Goal: Task Accomplishment & Management: Manage account settings

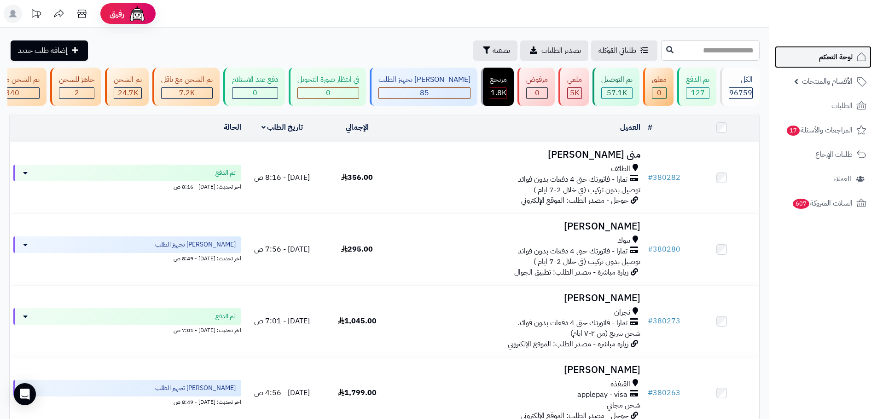
click at [837, 64] on link "لوحة التحكم" at bounding box center [822, 57] width 97 height 22
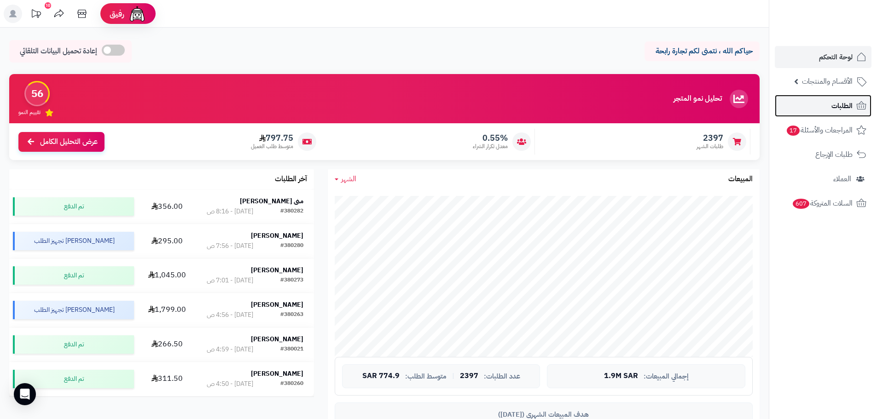
click at [828, 105] on link "الطلبات" at bounding box center [822, 106] width 97 height 22
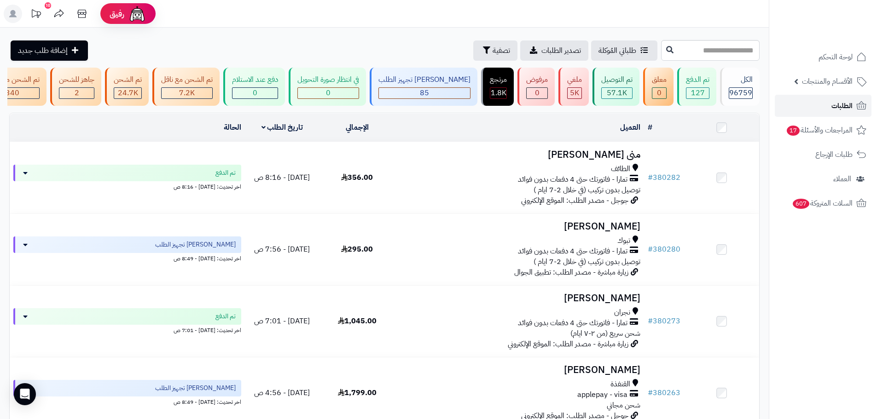
click at [783, 102] on link "الطلبات" at bounding box center [822, 106] width 97 height 22
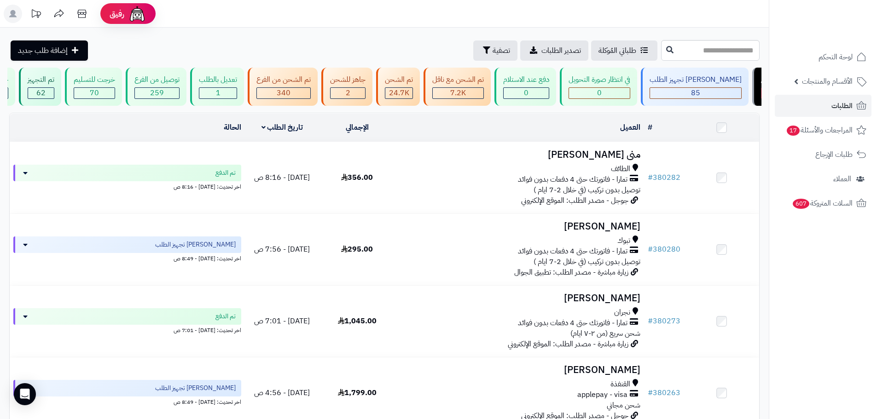
scroll to position [0, 0]
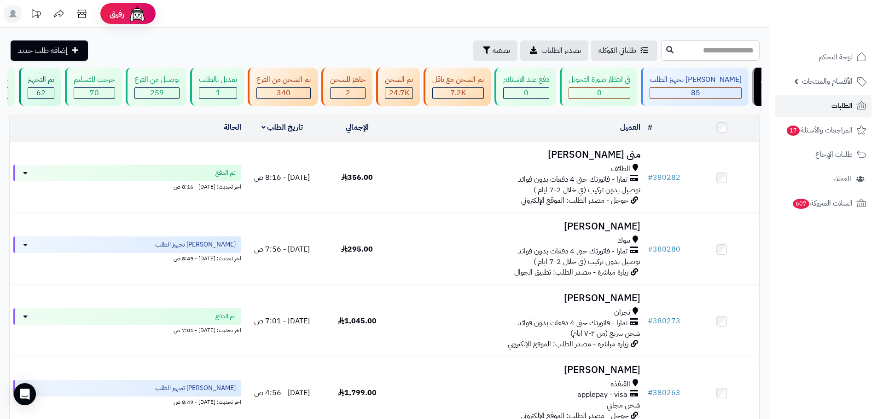
click at [834, 102] on span "الطلبات" at bounding box center [841, 105] width 21 height 13
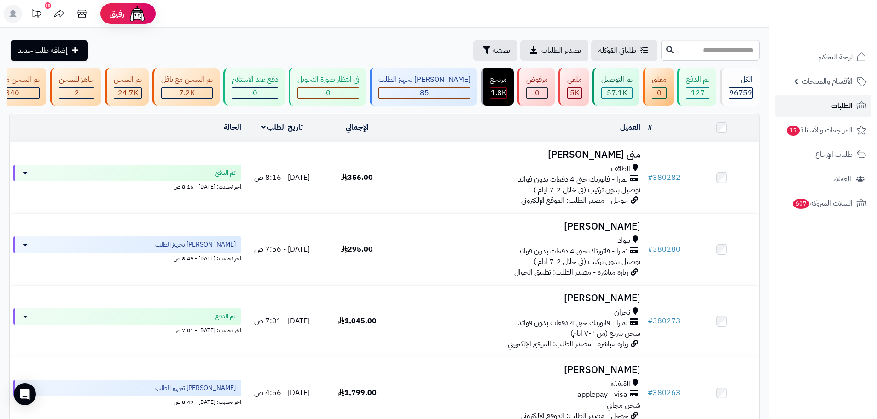
click at [826, 101] on link "الطلبات" at bounding box center [822, 106] width 97 height 22
click at [805, 110] on link "الطلبات" at bounding box center [822, 106] width 97 height 22
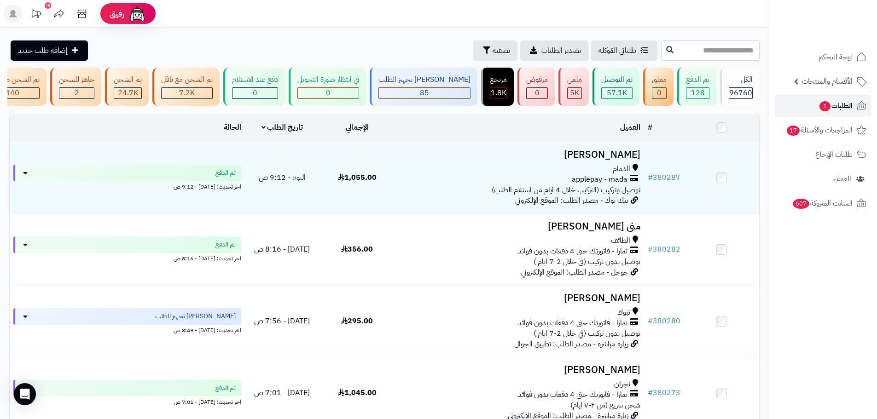
click at [797, 107] on link "الطلبات 1" at bounding box center [822, 106] width 97 height 22
click at [834, 104] on span "الطلبات 1" at bounding box center [835, 105] width 34 height 13
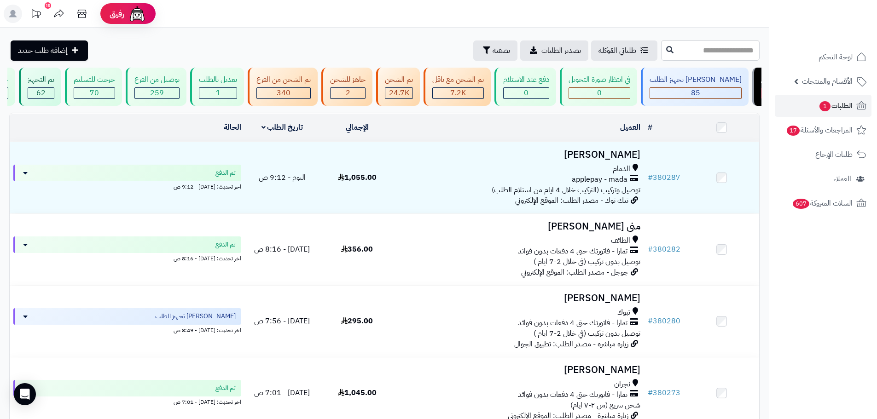
scroll to position [0, 0]
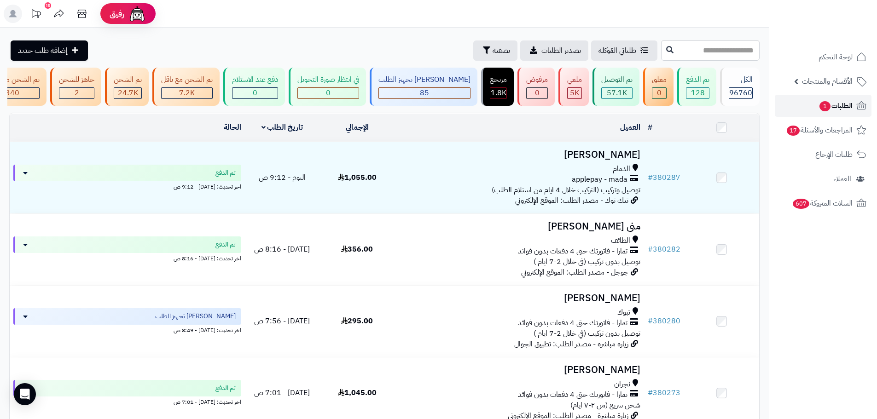
click at [782, 103] on link "الطلبات 1" at bounding box center [822, 106] width 97 height 22
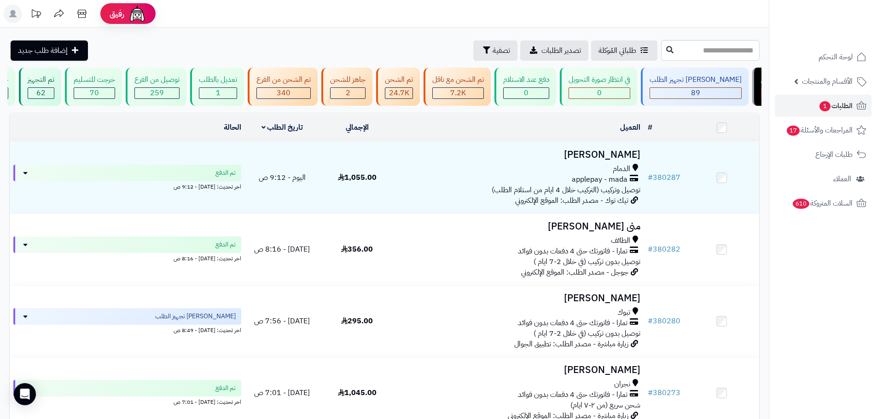
scroll to position [0, 0]
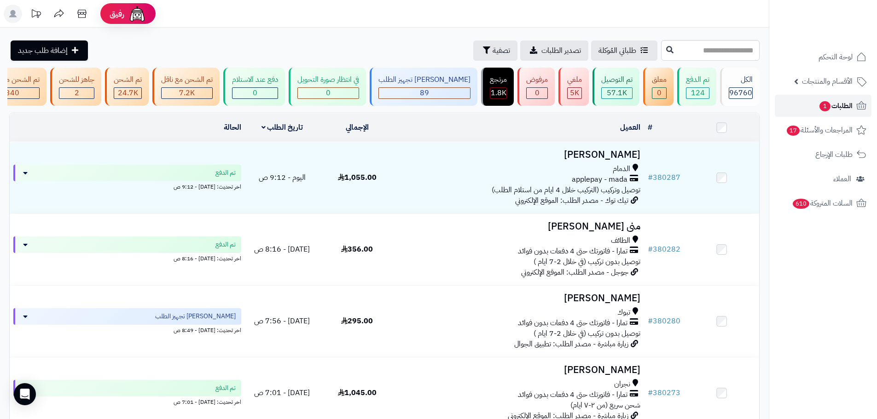
click at [783, 111] on link "الطلبات 1" at bounding box center [822, 106] width 97 height 22
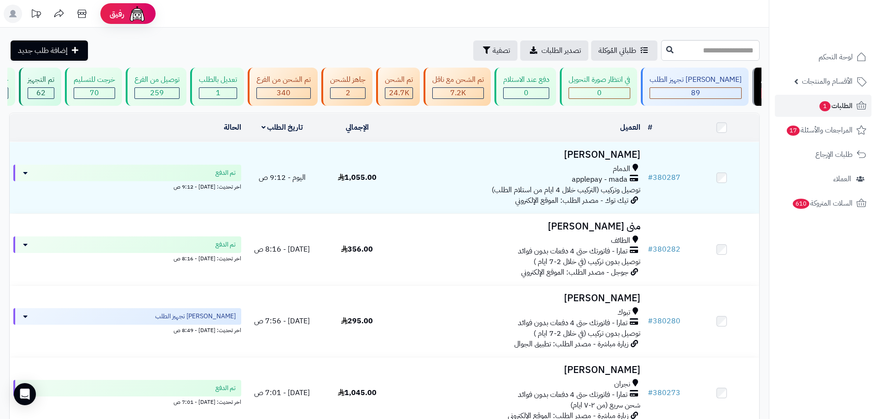
scroll to position [0, 0]
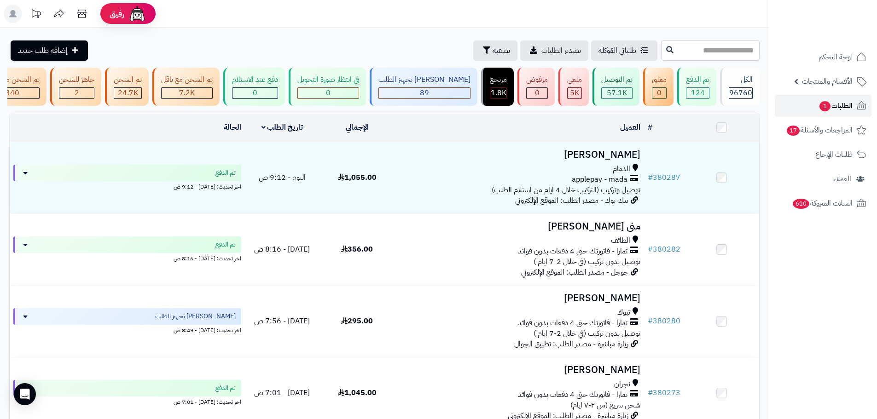
click at [837, 102] on span "الطلبات 1" at bounding box center [835, 105] width 34 height 13
click at [214, 40] on div "طلباتي المُوكلة تصدير الطلبات تصفية إضافة طلب جديد" at bounding box center [333, 50] width 649 height 20
click at [802, 107] on link "الطلبات 1" at bounding box center [822, 106] width 97 height 22
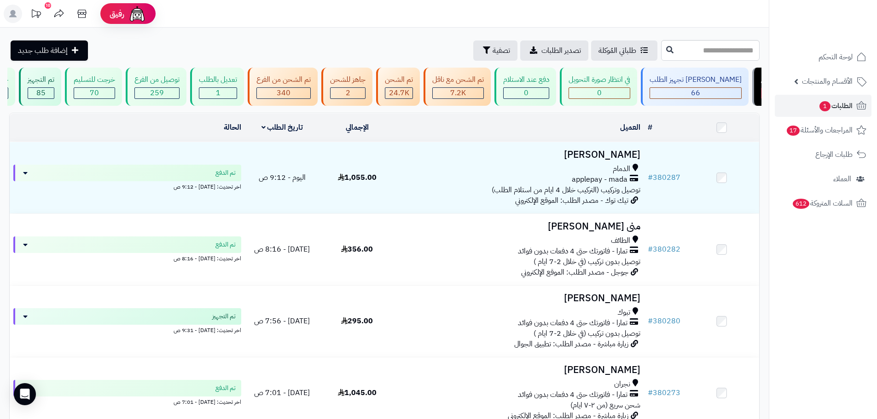
scroll to position [0, 0]
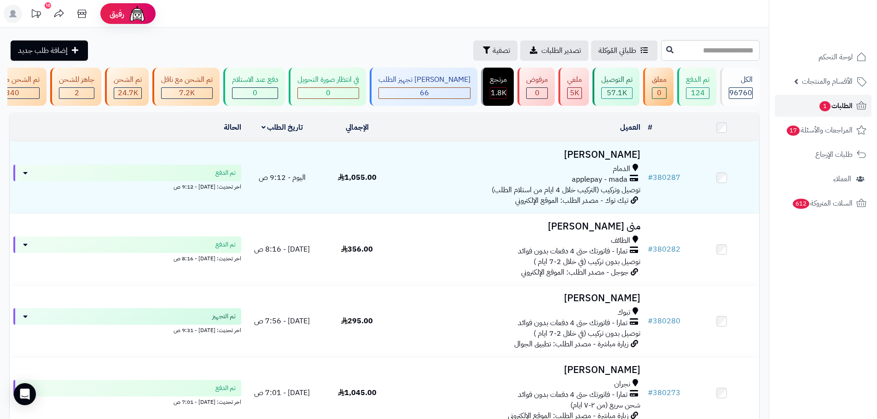
click at [794, 113] on link "الطلبات 1" at bounding box center [822, 106] width 97 height 22
click at [803, 111] on link "الطلبات 1" at bounding box center [822, 106] width 97 height 22
click at [788, 105] on link "الطلبات 1" at bounding box center [822, 106] width 97 height 22
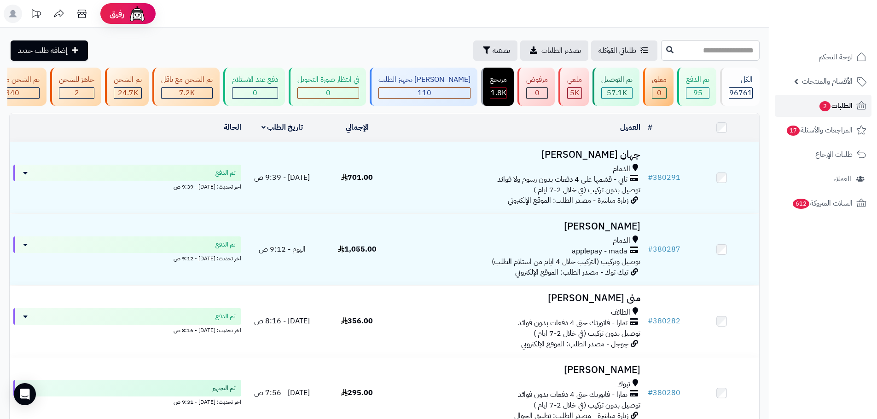
click at [819, 106] on span "2" at bounding box center [824, 106] width 11 height 10
click at [791, 101] on link "الطلبات 2" at bounding box center [822, 106] width 97 height 22
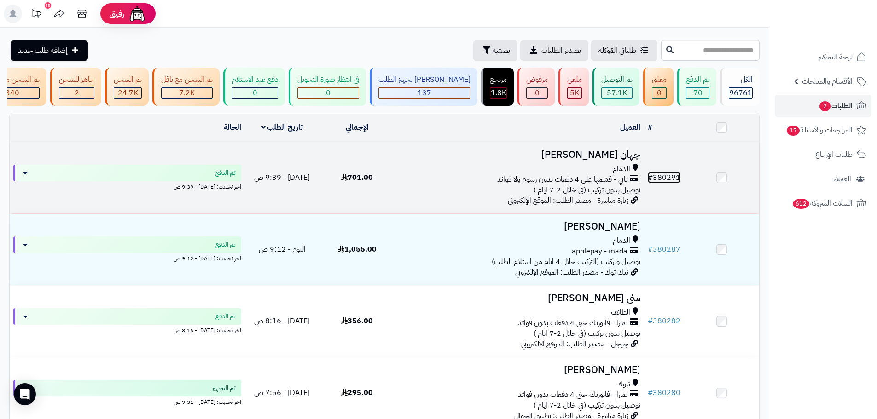
click at [663, 182] on link "# 380291" at bounding box center [663, 177] width 33 height 11
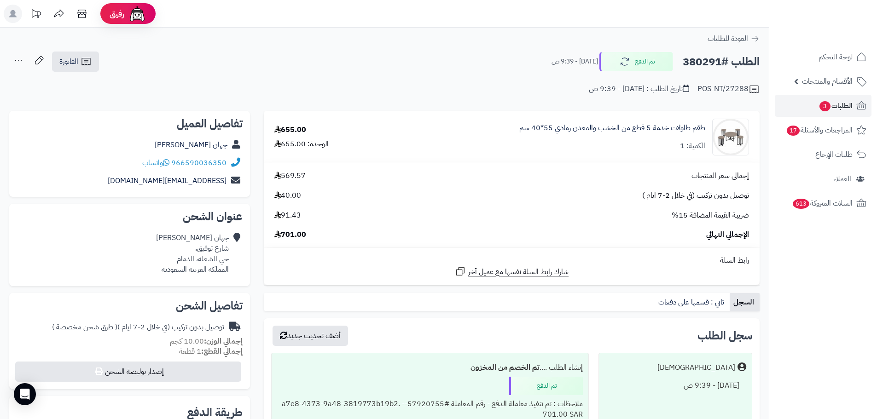
click at [691, 61] on h2 "الطلب #380291" at bounding box center [720, 61] width 77 height 19
copy h2 "380291"
click at [786, 100] on link "الطلبات 3" at bounding box center [822, 106] width 97 height 22
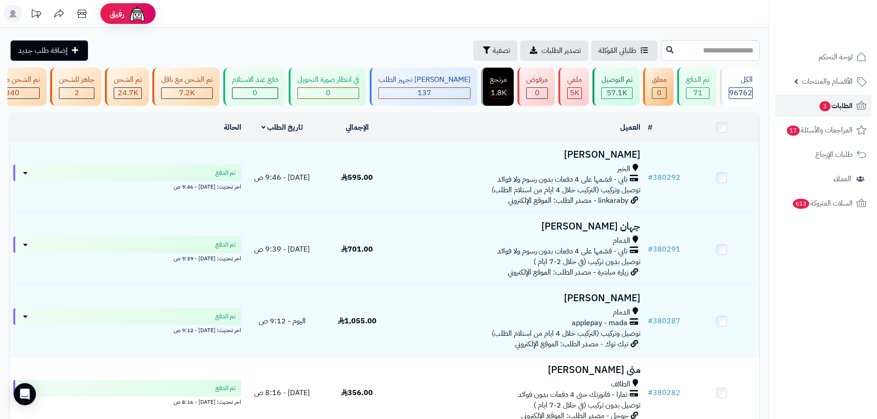
click at [795, 109] on link "الطلبات 3" at bounding box center [822, 106] width 97 height 22
click at [835, 105] on span "الطلبات 3" at bounding box center [835, 105] width 34 height 13
click at [667, 55] on input "text" at bounding box center [710, 50] width 98 height 21
paste input "******"
type input "******"
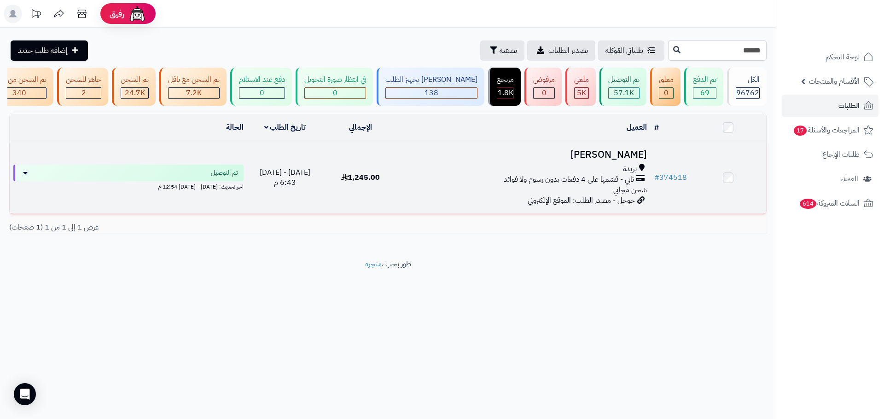
click at [432, 183] on div "تابي - قسّمها على 4 دفعات بدون رسوم ولا فوائد" at bounding box center [524, 179] width 244 height 11
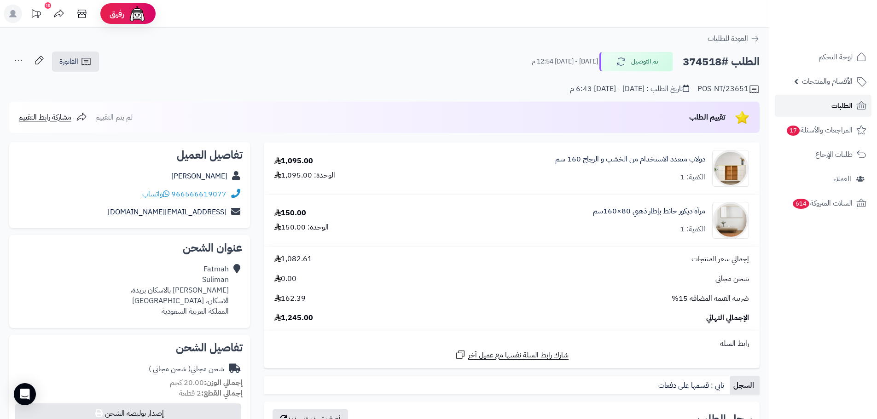
click at [826, 108] on link "الطلبات" at bounding box center [822, 106] width 97 height 22
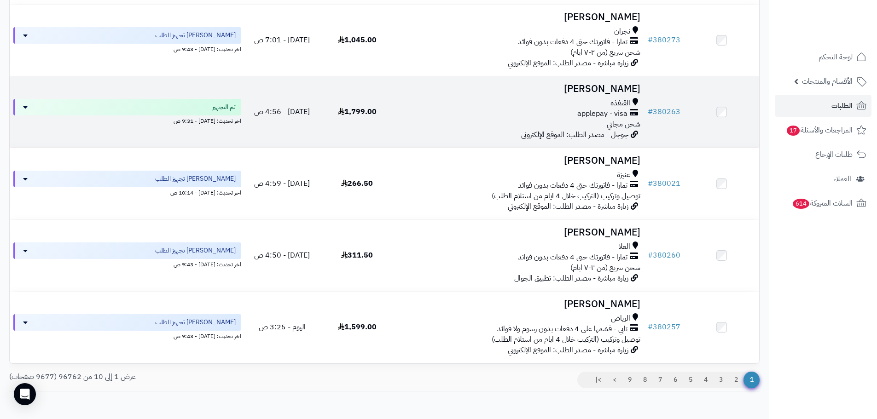
scroll to position [546, 0]
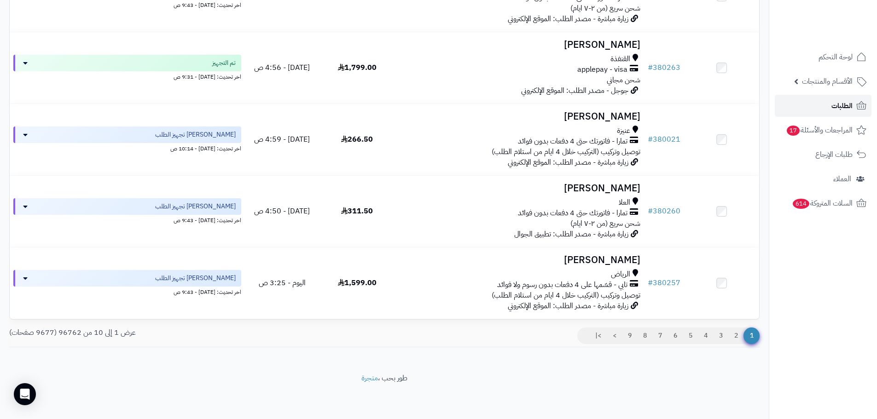
click at [796, 105] on link "الطلبات" at bounding box center [822, 106] width 97 height 22
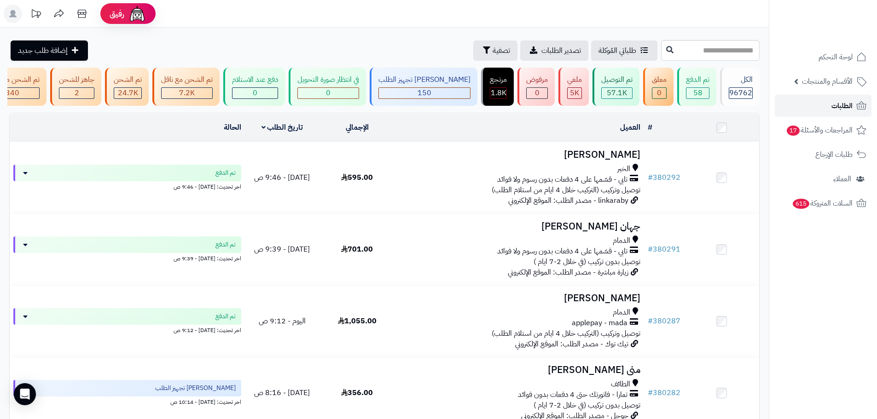
click at [800, 99] on link "الطلبات" at bounding box center [822, 106] width 97 height 22
click at [473, 55] on button "تصفية" at bounding box center [495, 50] width 44 height 20
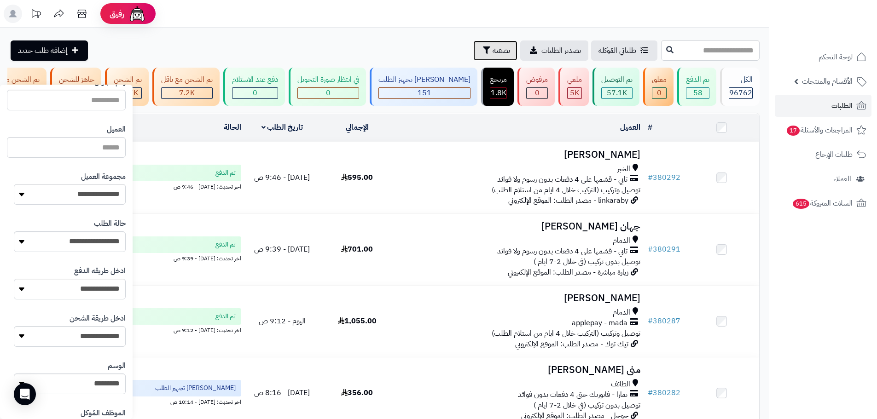
scroll to position [46, 0]
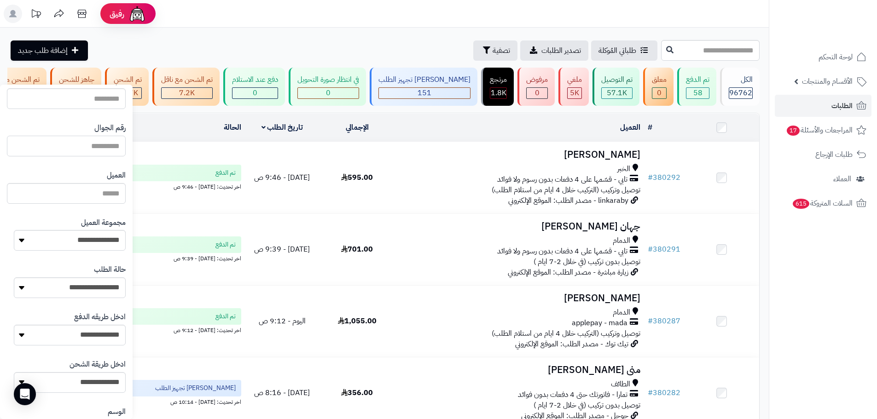
click at [98, 151] on input "text" at bounding box center [66, 146] width 119 height 21
paste input "*********"
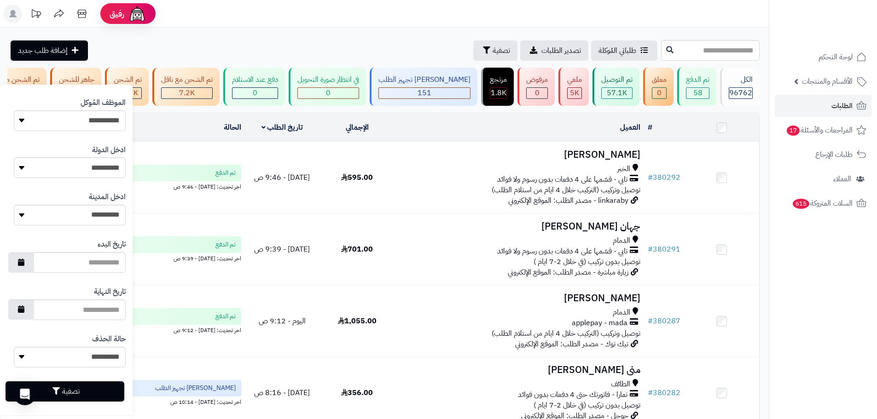
scroll to position [407, 0]
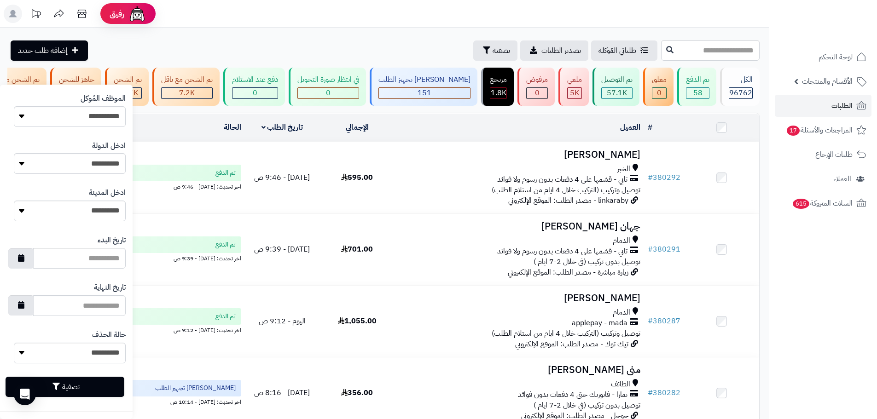
type input "*********"
click at [82, 389] on button "تصفية" at bounding box center [65, 387] width 119 height 20
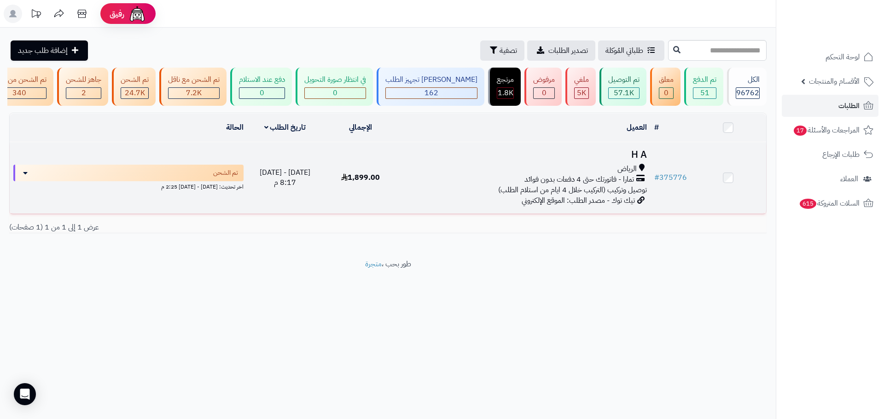
click at [524, 195] on span "توصيل وتركيب (التركيب خلال 4 ايام من استلام الطلب)" at bounding box center [572, 190] width 149 height 11
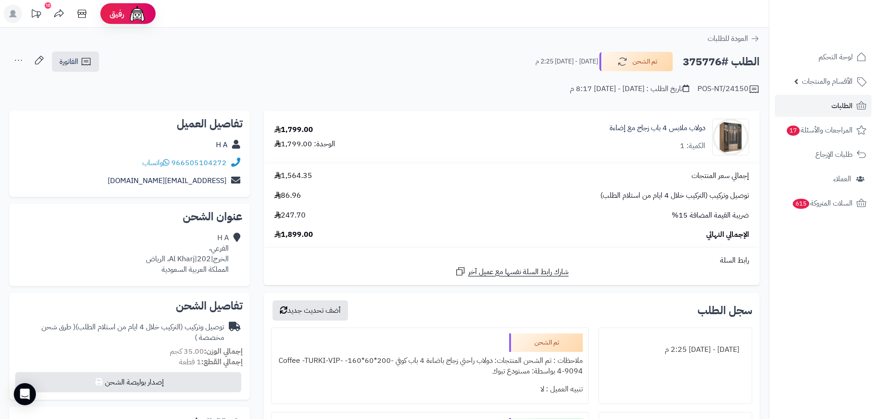
click at [697, 64] on h2 "الطلب #375776" at bounding box center [720, 61] width 77 height 19
copy h2 "375776"
click at [697, 64] on h2 "الطلب #375776" at bounding box center [720, 61] width 77 height 19
click at [832, 106] on span "الطلبات" at bounding box center [841, 105] width 21 height 13
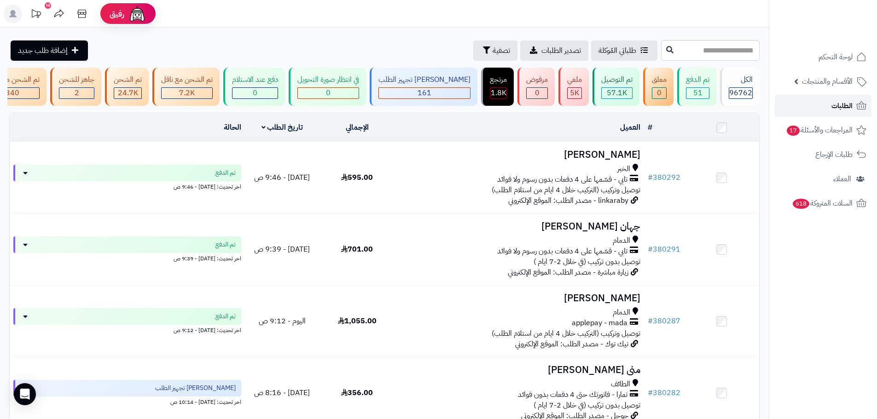
click at [800, 107] on link "الطلبات" at bounding box center [822, 106] width 97 height 22
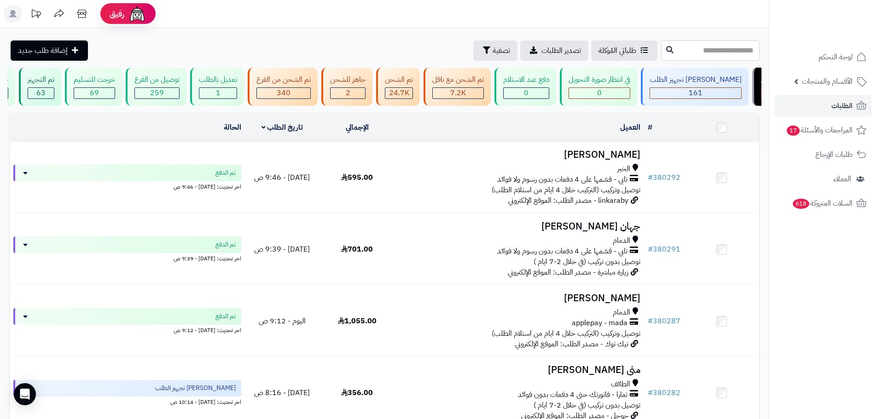
scroll to position [0, 0]
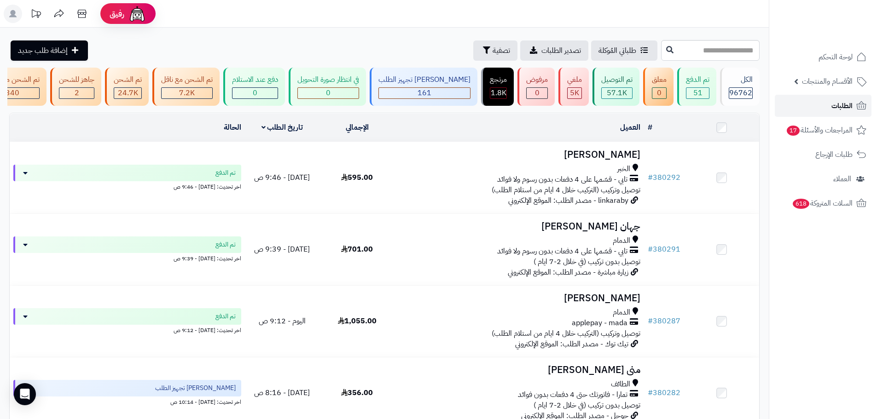
click at [794, 106] on link "الطلبات" at bounding box center [822, 106] width 97 height 22
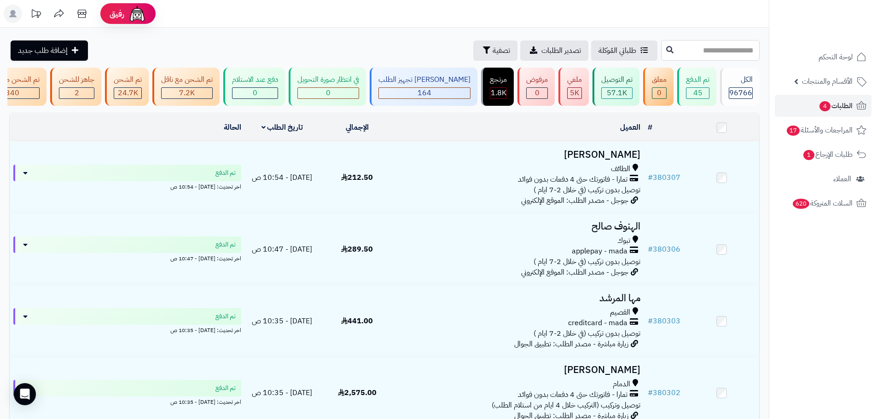
click at [662, 55] on input "text" at bounding box center [710, 50] width 98 height 21
paste input "******"
type input "******"
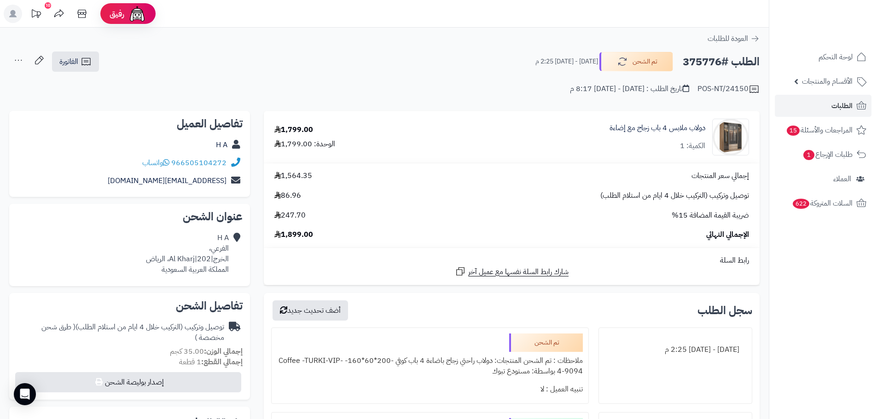
click at [827, 117] on ul "لوحة التحكم الأقسام والمنتجات المنتجات الأقسام الماركات مواصفات المنتجات مواصفا…" at bounding box center [823, 130] width 108 height 168
click at [815, 111] on link "الطلبات" at bounding box center [822, 106] width 97 height 22
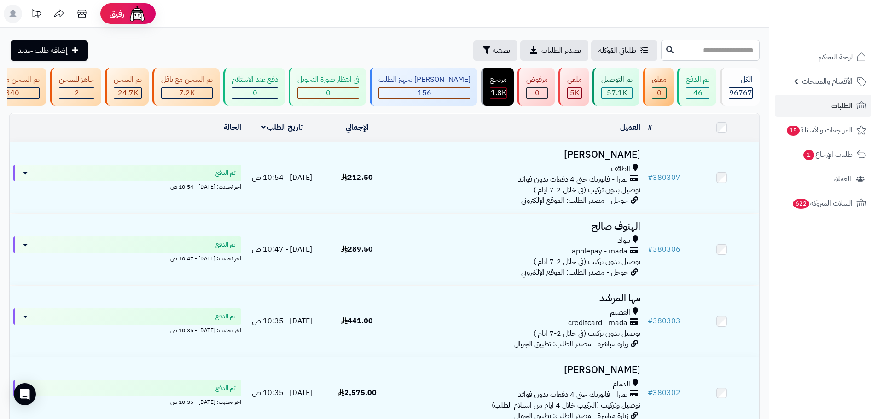
click at [699, 52] on input "text" at bounding box center [710, 50] width 98 height 21
paste input "******"
type input "******"
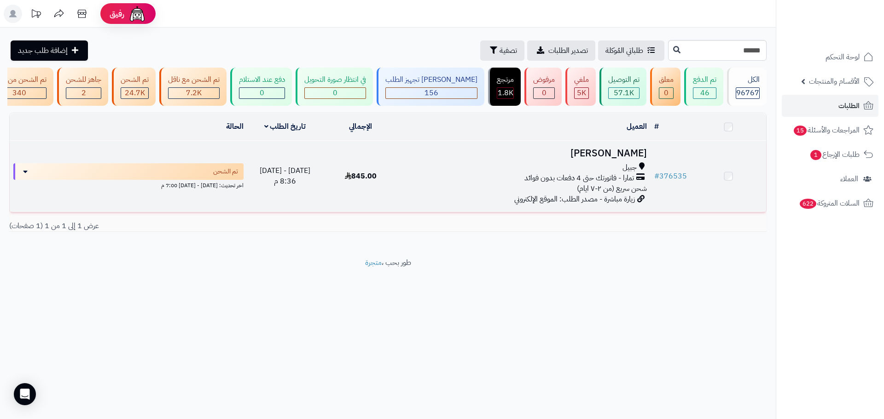
click at [534, 173] on div "جبيل" at bounding box center [524, 167] width 244 height 11
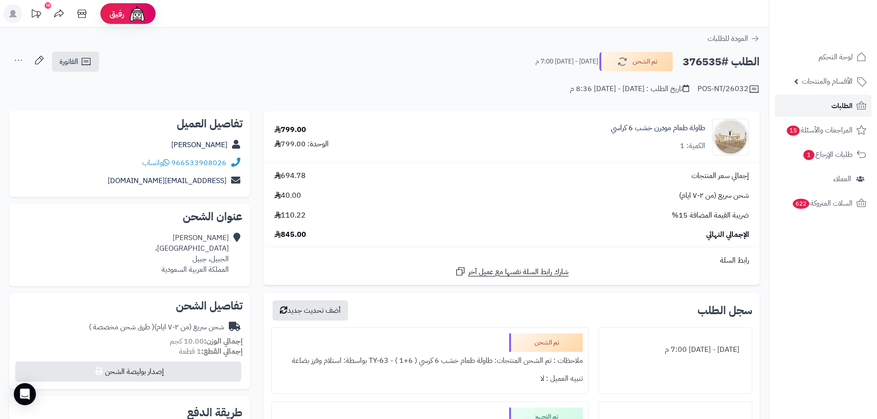
click at [806, 111] on link "الطلبات" at bounding box center [822, 106] width 97 height 22
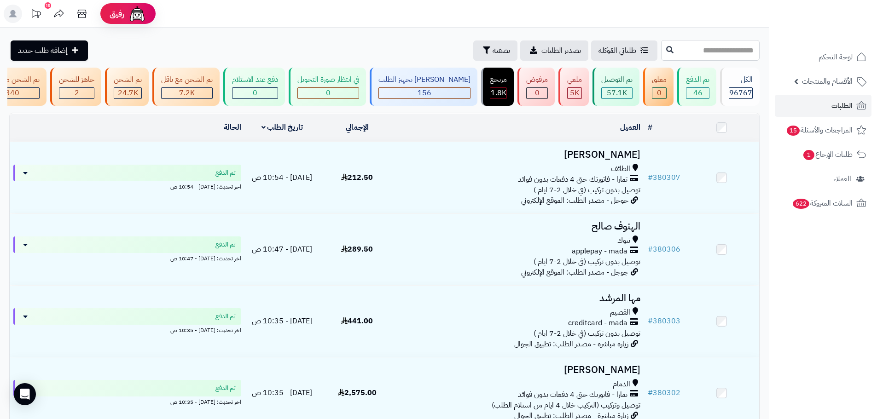
paste input "******"
click at [715, 49] on input "******" at bounding box center [710, 50] width 98 height 21
type input "******"
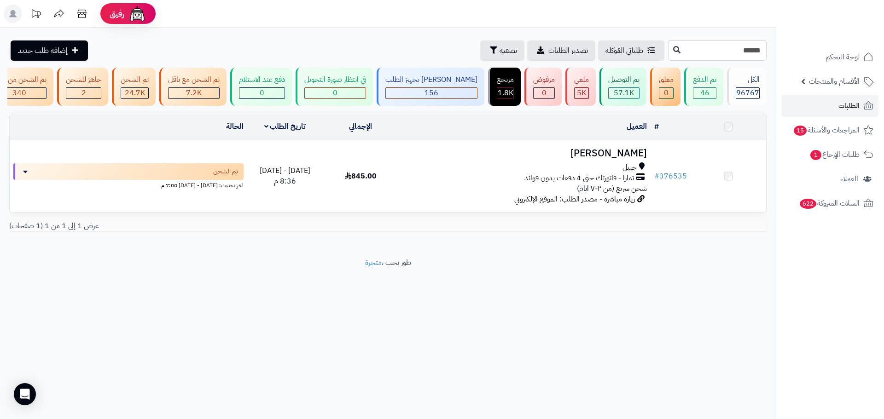
click at [509, 173] on div "جبيل" at bounding box center [524, 167] width 244 height 11
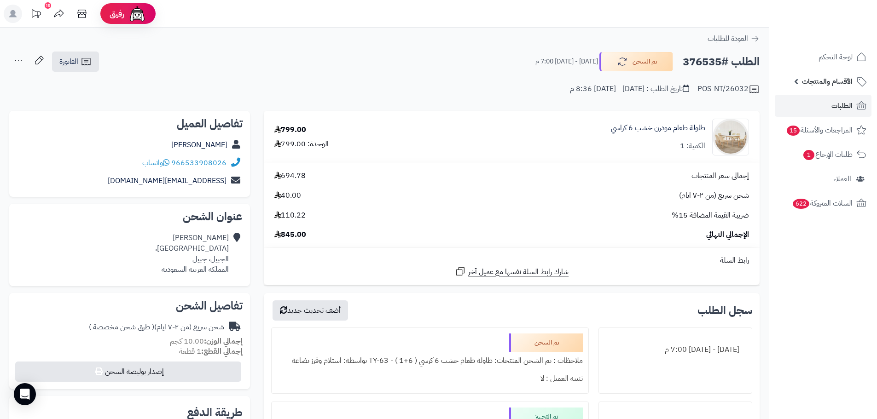
drag, startPoint x: 765, startPoint y: 85, endPoint x: 772, endPoint y: 87, distance: 7.0
click at [765, 85] on div "الطلب #376535 تم الشحن [DATE] - [DATE] 7:00 م الفاتورة طباعة الفاتورة إرسال الف…" at bounding box center [384, 73] width 768 height 44
click at [809, 110] on link "الطلبات" at bounding box center [822, 106] width 97 height 22
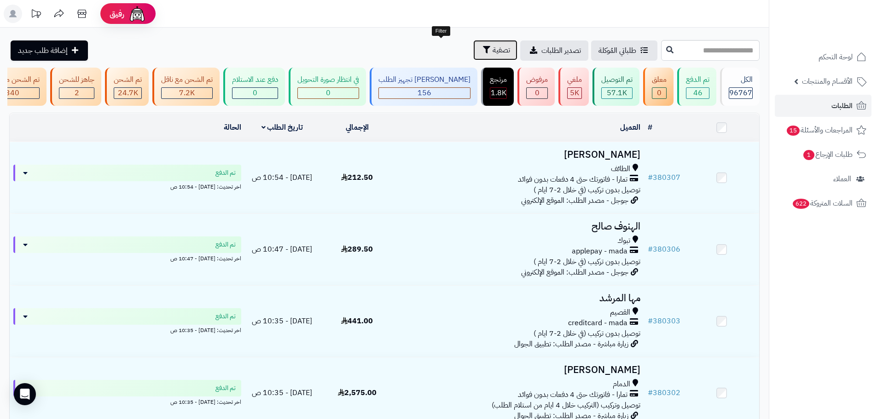
click at [473, 58] on button "تصفية" at bounding box center [495, 50] width 44 height 20
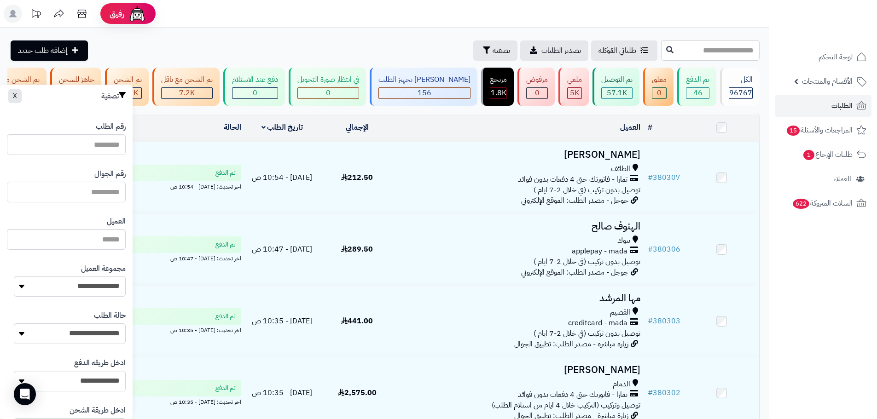
click at [104, 193] on input "text" at bounding box center [66, 192] width 119 height 21
paste input "*********"
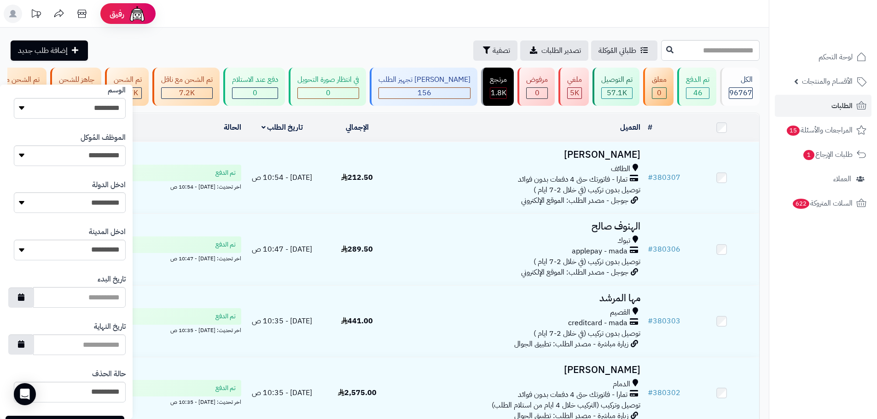
scroll to position [407, 0]
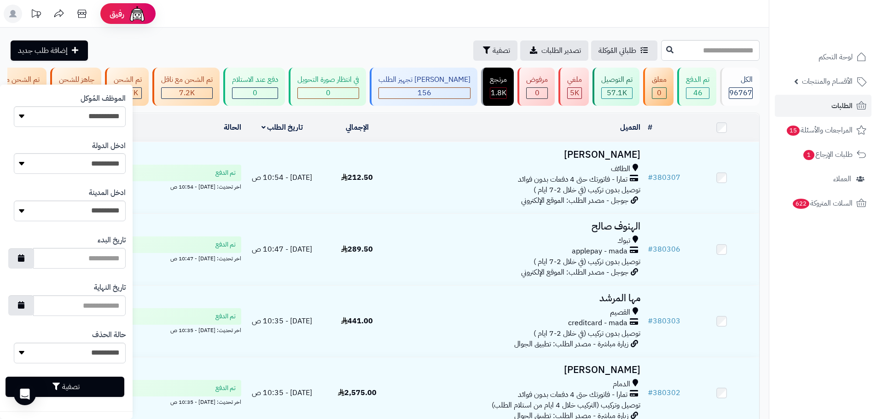
type input "*********"
click at [92, 387] on button "تصفية" at bounding box center [65, 387] width 119 height 20
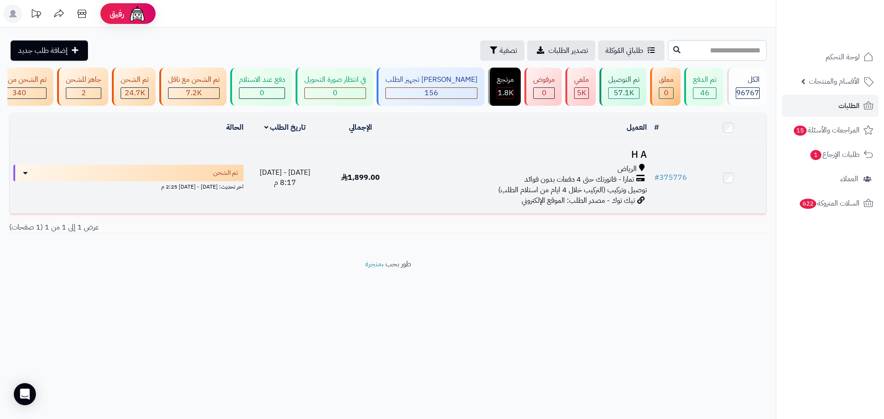
click at [459, 202] on td "H A الرياض تمارا - فاتورتك حتى 4 دفعات بدون فوائد توصيل وتركيب (التركيب خلال 4 …" at bounding box center [525, 177] width 252 height 71
click at [659, 181] on span "#" at bounding box center [656, 177] width 5 height 11
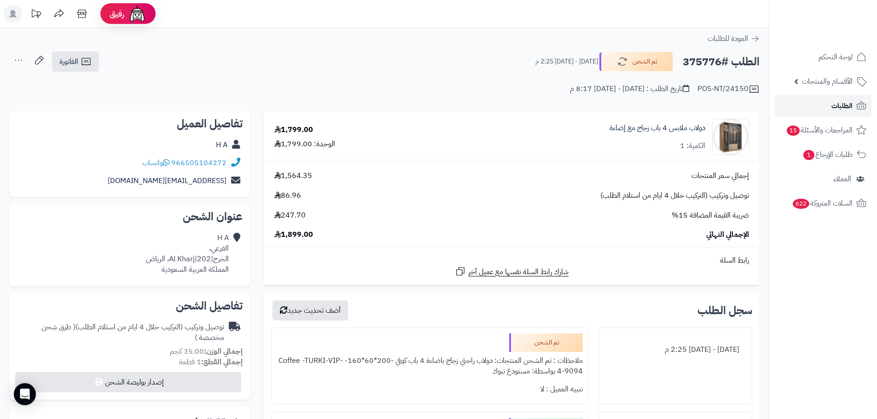
click at [813, 109] on link "الطلبات" at bounding box center [822, 106] width 97 height 22
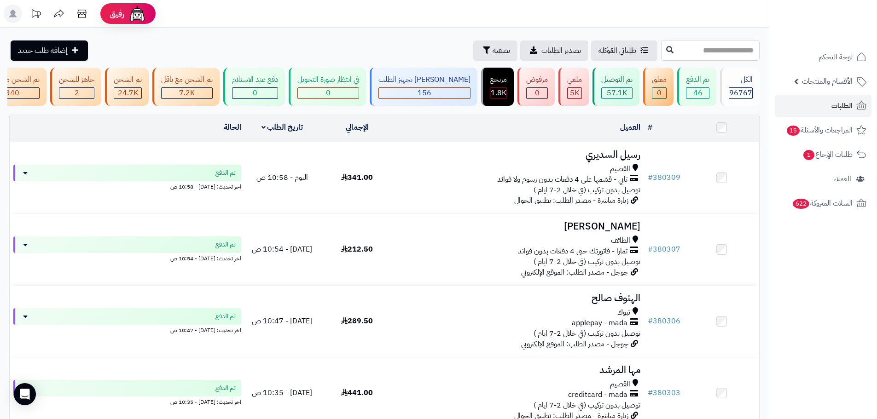
paste input "******"
click at [682, 53] on input "text" at bounding box center [710, 50] width 98 height 21
type input "******"
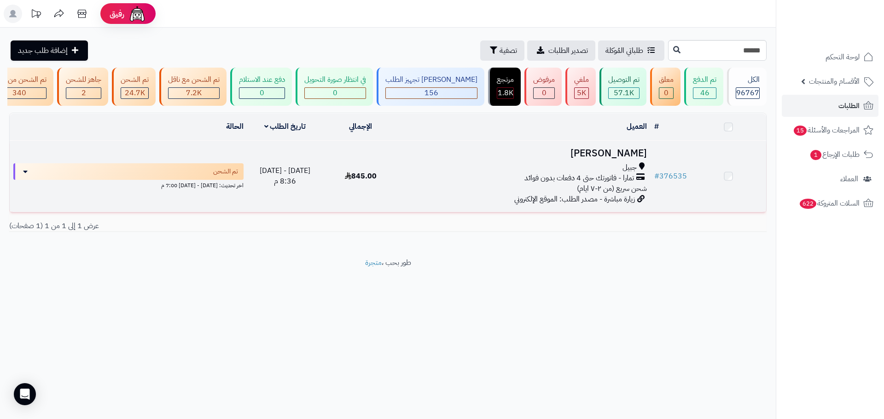
click at [529, 181] on span "تمارا - فاتورتك حتى 4 دفعات بدون فوائد" at bounding box center [579, 178] width 110 height 11
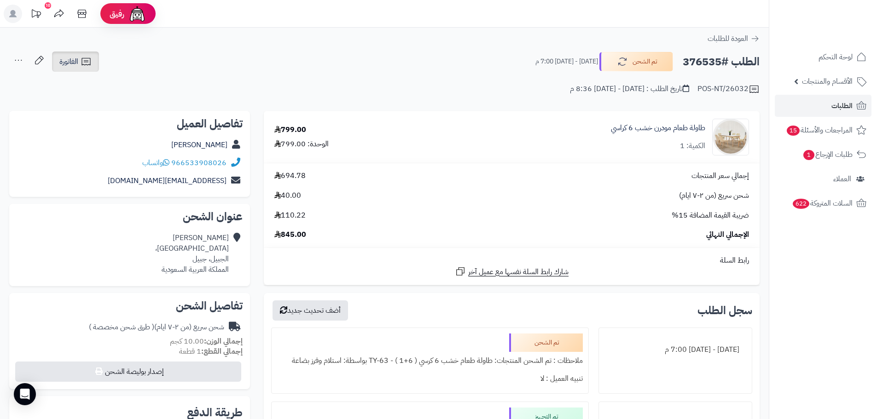
click at [74, 64] on span "الفاتورة" at bounding box center [68, 61] width 19 height 11
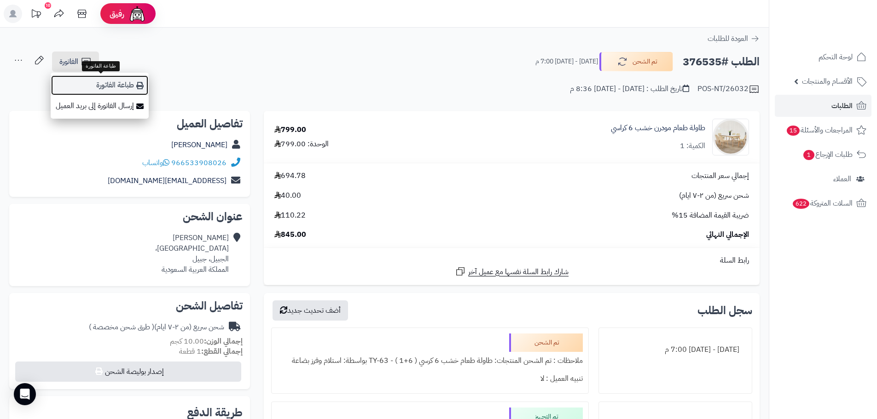
click at [90, 79] on link "طباعة الفاتورة" at bounding box center [100, 85] width 98 height 21
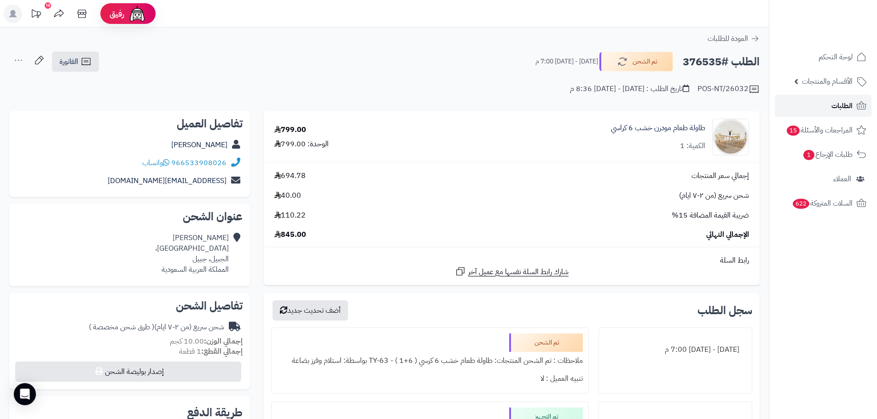
click at [792, 98] on link "الطلبات" at bounding box center [822, 106] width 97 height 22
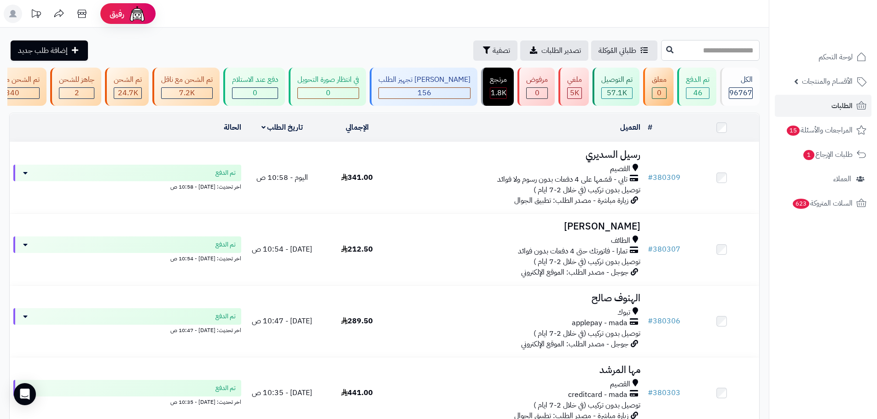
click at [688, 55] on input "text" at bounding box center [710, 50] width 98 height 21
paste input "******"
type input "******"
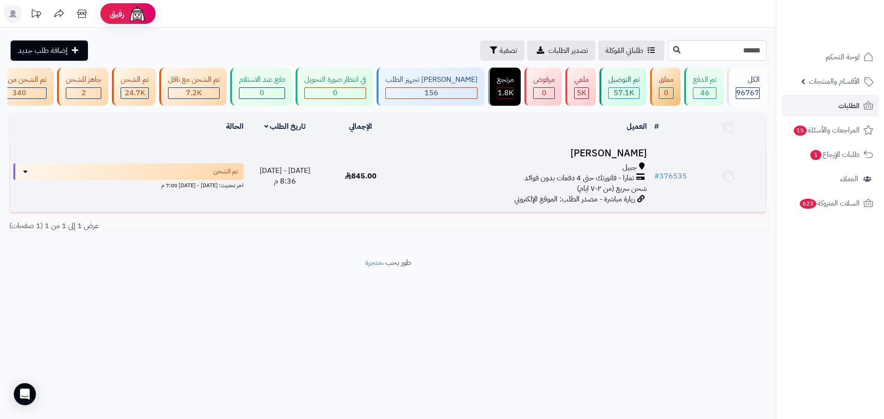
click at [468, 173] on div "جبيل" at bounding box center [524, 167] width 244 height 11
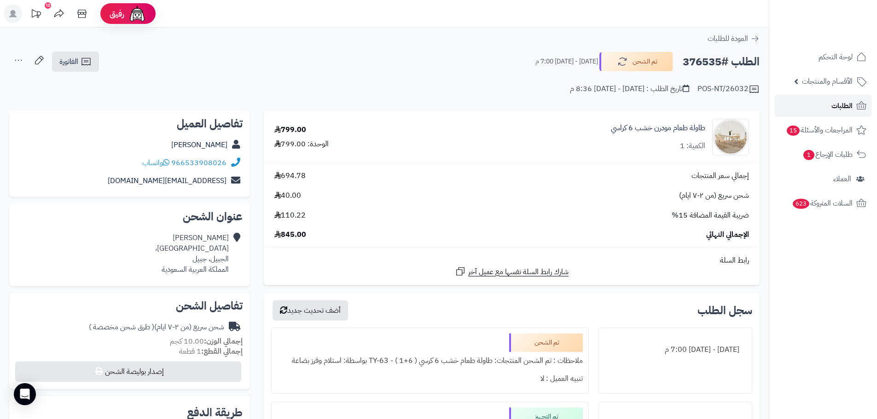
click at [832, 101] on span "الطلبات" at bounding box center [841, 105] width 21 height 13
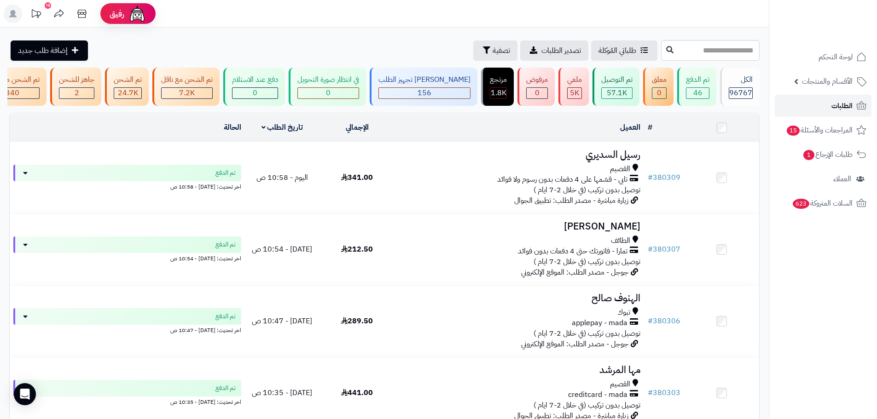
click at [826, 106] on link "الطلبات" at bounding box center [822, 106] width 97 height 22
paste input "******"
click at [672, 50] on input "text" at bounding box center [710, 50] width 98 height 21
type input "******"
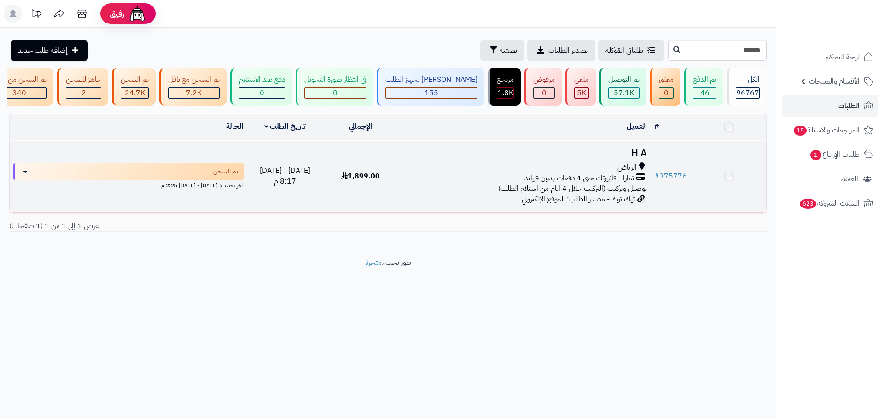
click at [461, 184] on div "تمارا - فاتورتك حتى 4 دفعات بدون فوائد" at bounding box center [524, 178] width 244 height 11
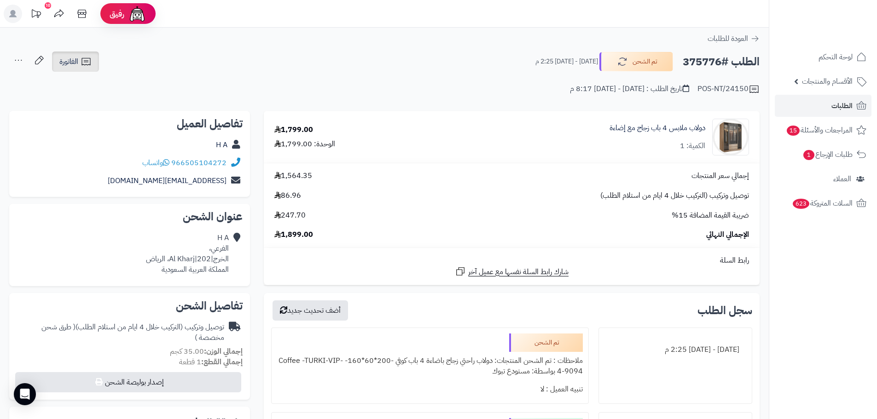
click at [89, 68] on link "الفاتورة" at bounding box center [75, 62] width 47 height 20
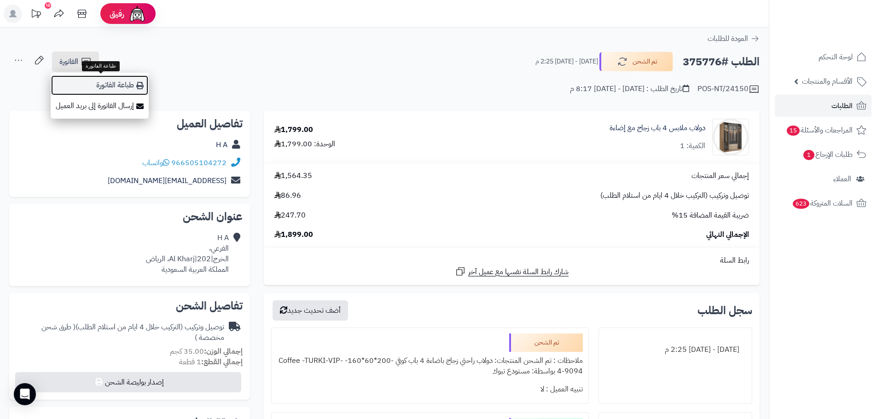
click at [123, 88] on link "طباعة الفاتورة" at bounding box center [100, 85] width 98 height 21
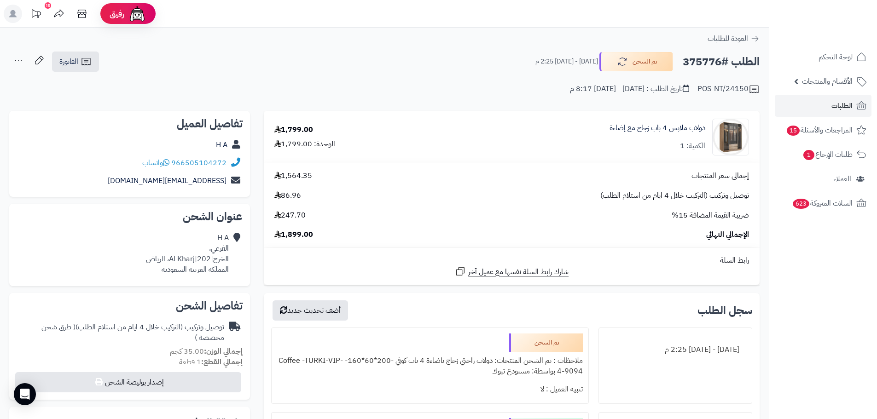
click at [704, 56] on h2 "الطلب #375776" at bounding box center [720, 61] width 77 height 19
copy h2 "375776"
click at [704, 56] on h2 "الطلب #375776" at bounding box center [720, 61] width 77 height 19
click at [816, 103] on link "الطلبات" at bounding box center [822, 106] width 97 height 22
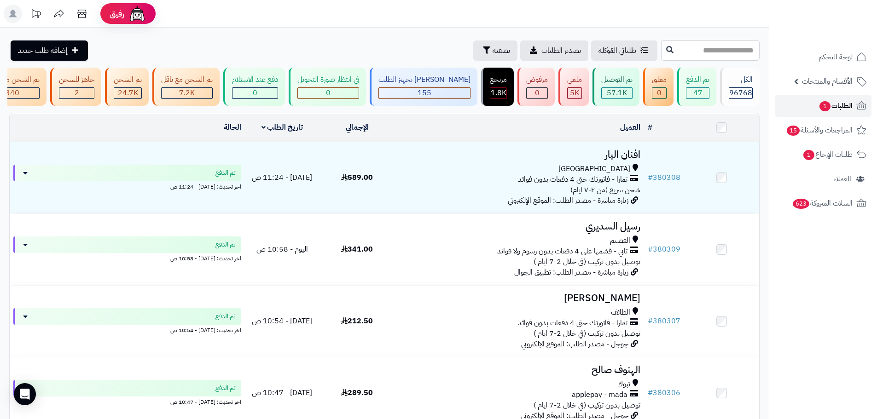
click at [826, 106] on span "1" at bounding box center [825, 106] width 12 height 11
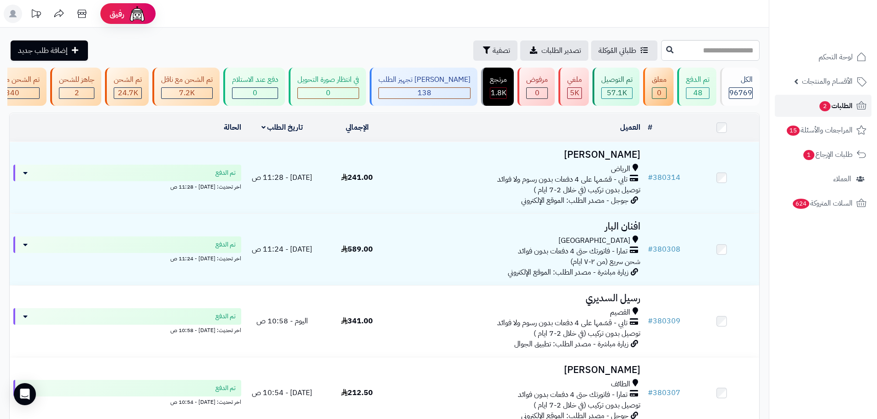
click at [796, 110] on link "الطلبات 2" at bounding box center [822, 106] width 97 height 22
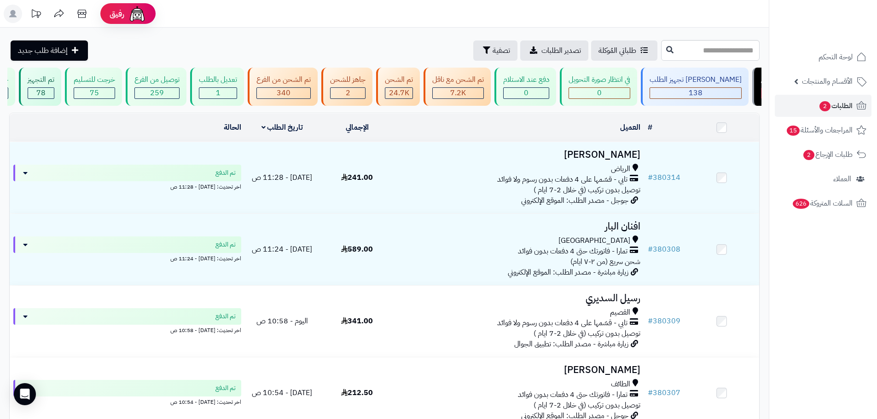
scroll to position [0, 0]
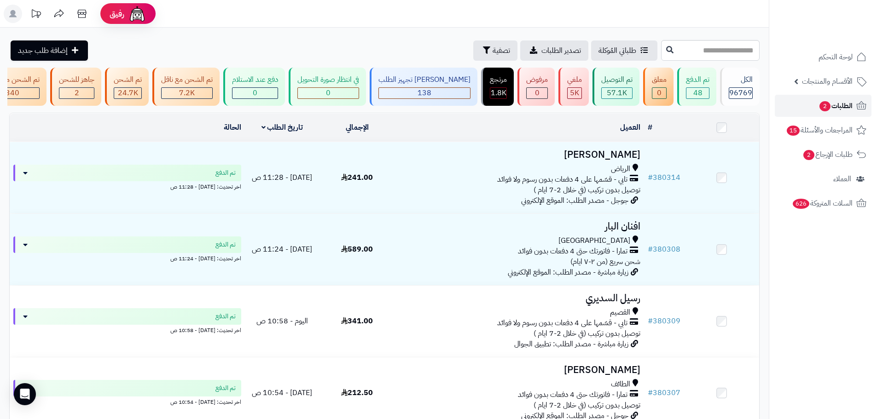
click at [795, 110] on link "الطلبات 2" at bounding box center [822, 106] width 97 height 22
click at [797, 108] on link "الطلبات 2" at bounding box center [822, 106] width 97 height 22
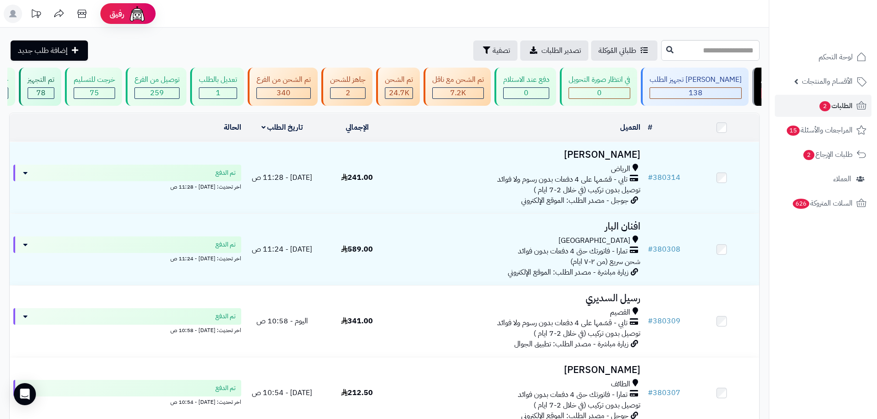
scroll to position [0, 0]
